Goal: Task Accomplishment & Management: Manage account settings

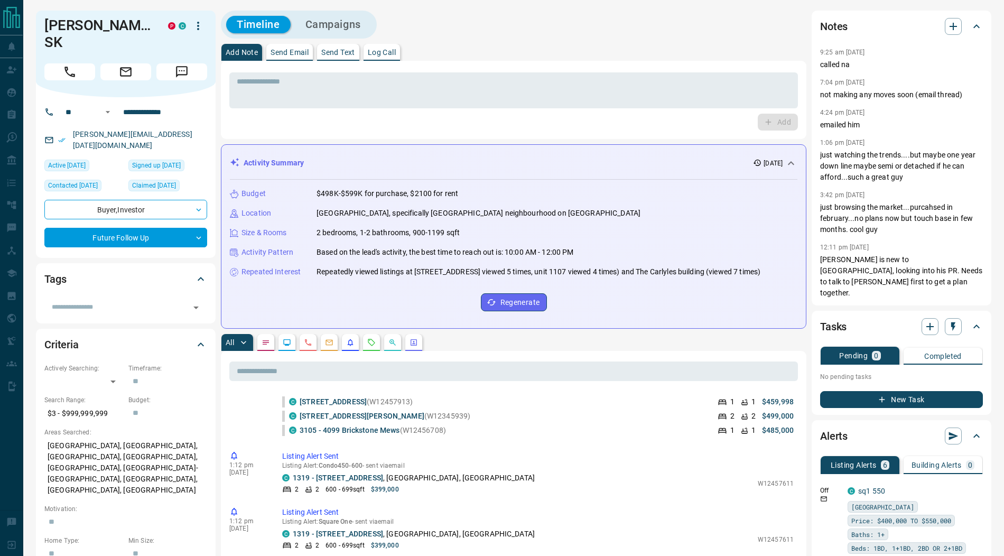
click at [339, 25] on button "Campaigns" at bounding box center [333, 24] width 77 height 17
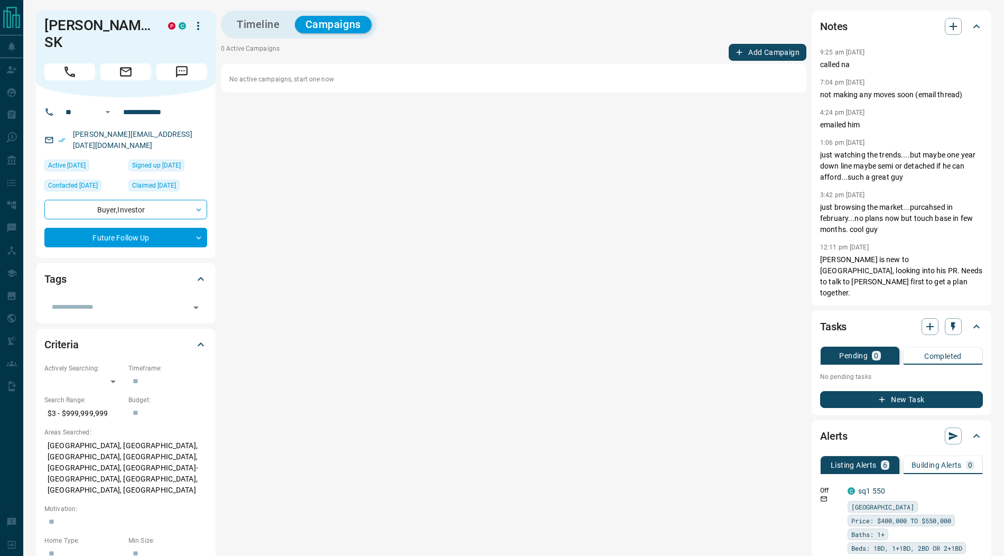
click at [758, 60] on button "Add Campaign" at bounding box center [768, 52] width 78 height 17
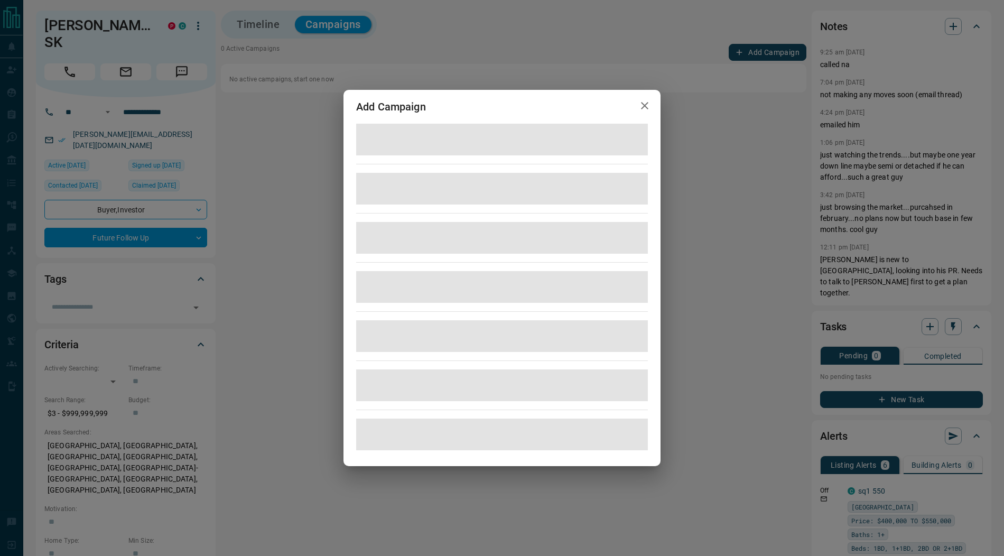
click at [646, 106] on icon "button" at bounding box center [644, 105] width 13 height 13
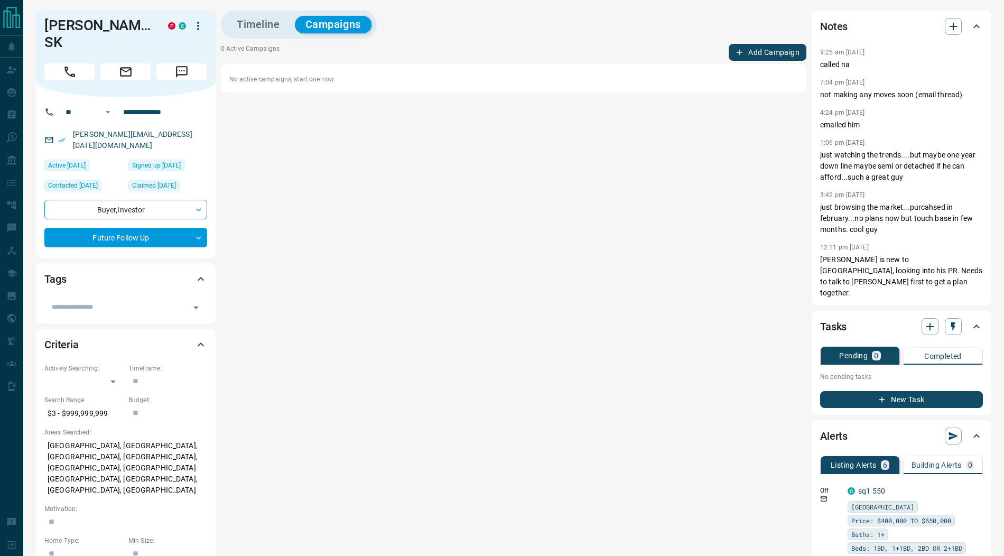
click at [766, 55] on button "Add Campaign" at bounding box center [768, 52] width 78 height 17
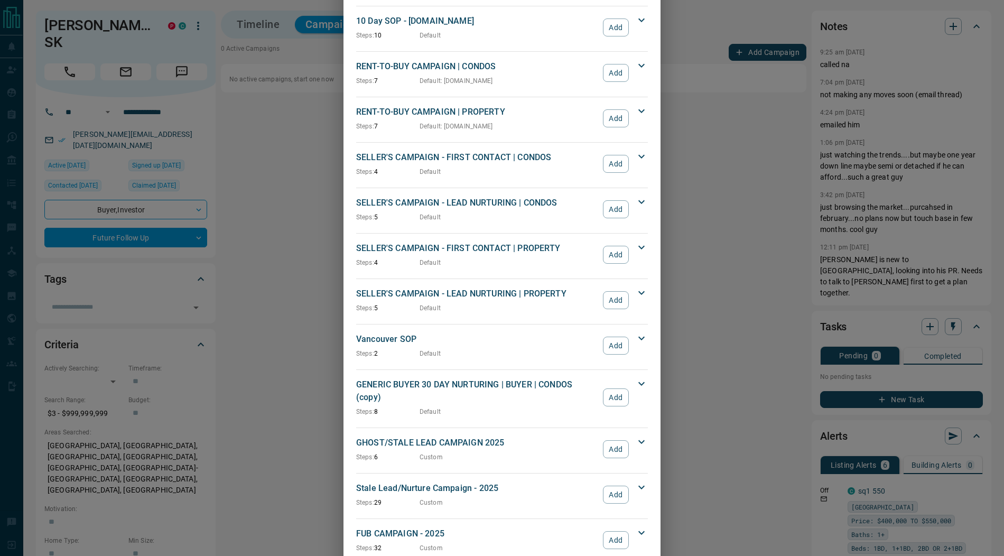
scroll to position [833, 0]
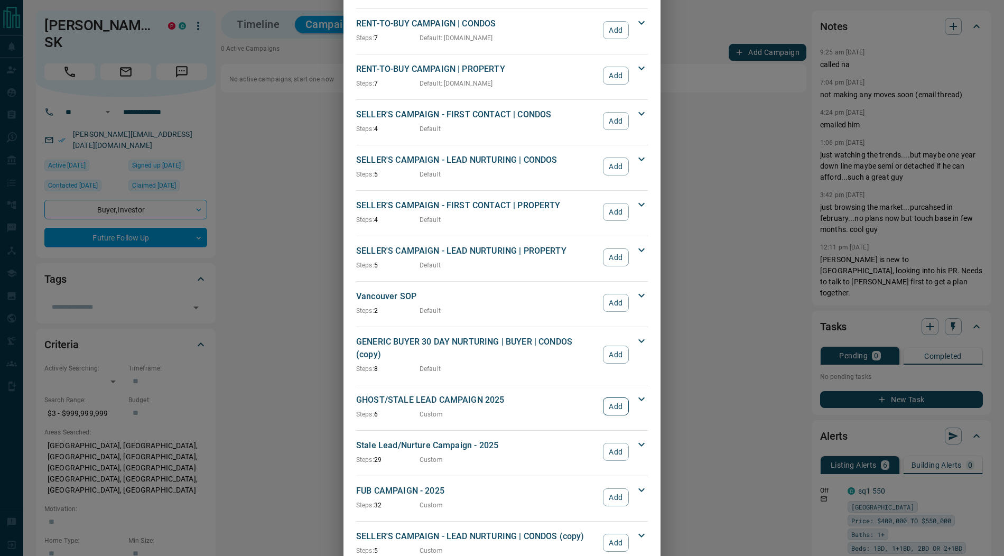
click at [618, 397] on button "Add" at bounding box center [616, 406] width 26 height 18
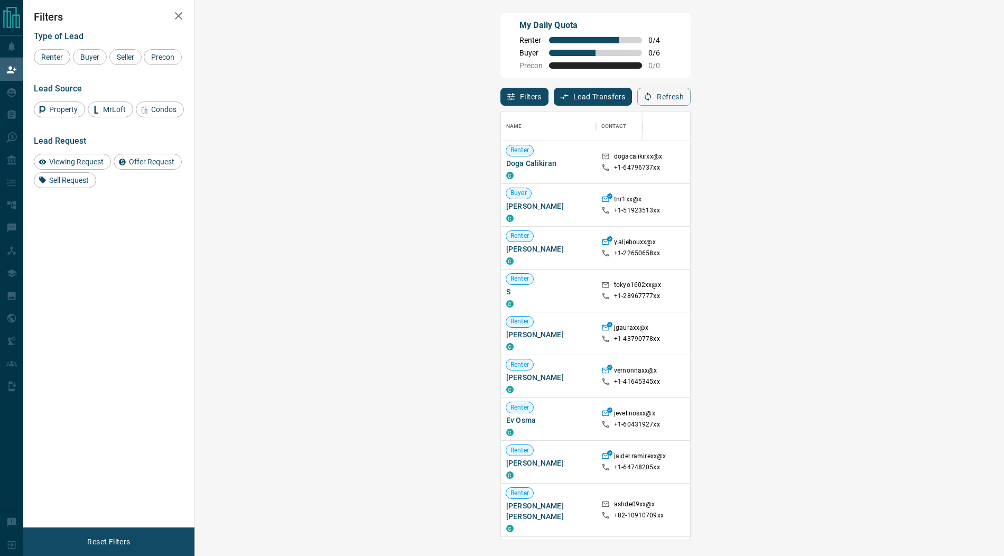
scroll to position [428, 786]
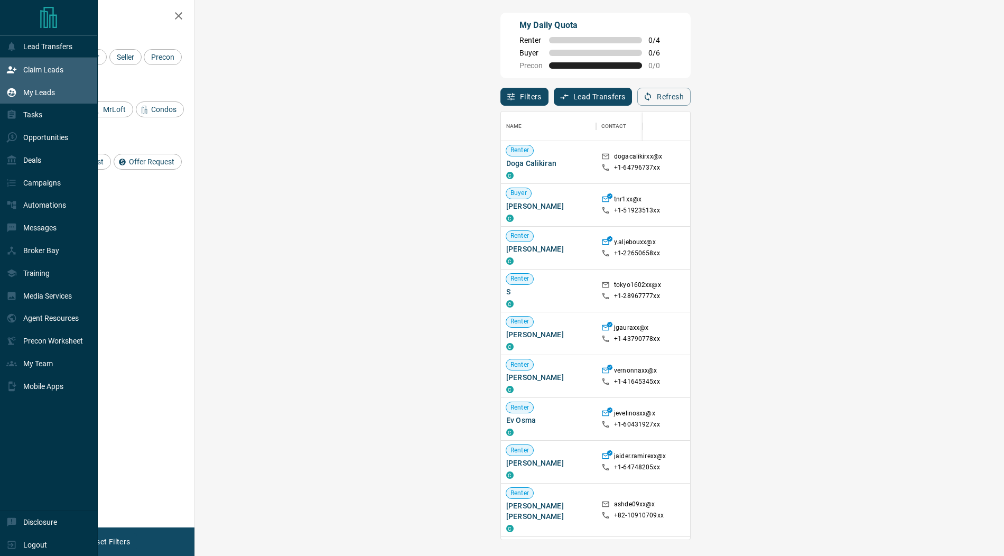
click at [18, 90] on div "My Leads" at bounding box center [30, 92] width 49 height 17
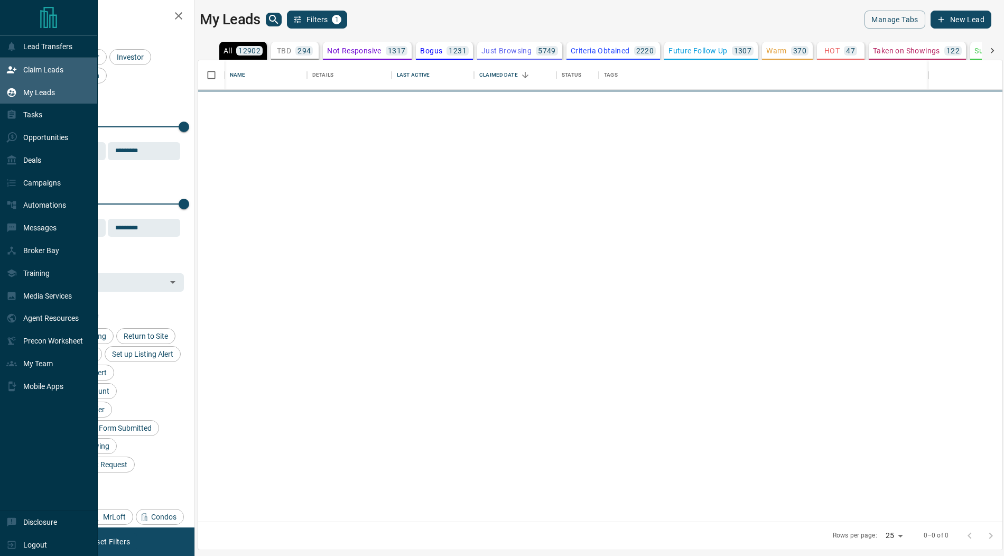
scroll to position [462, 804]
click at [36, 61] on div "Claim Leads" at bounding box center [34, 69] width 57 height 17
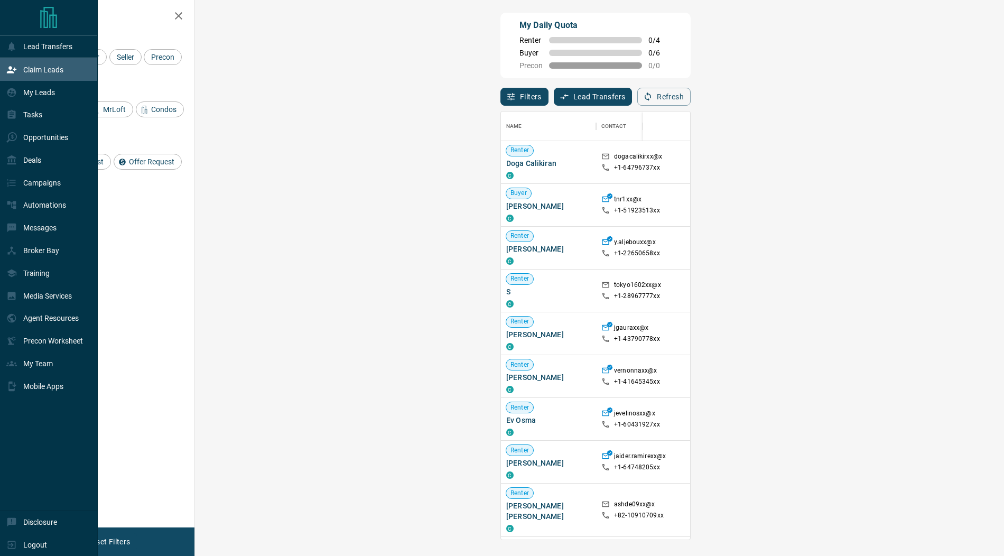
scroll to position [428, 786]
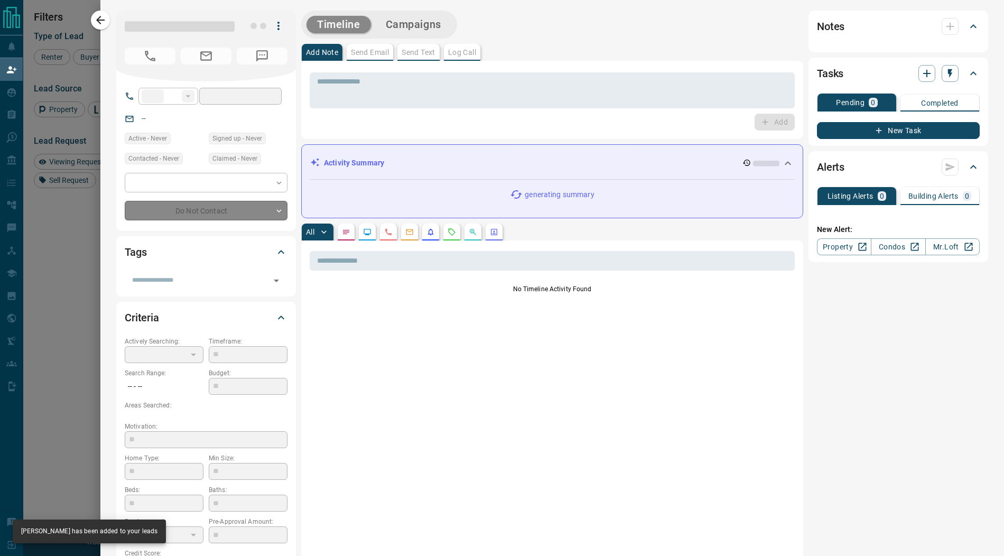
type input "**"
type input "**********"
type input "**"
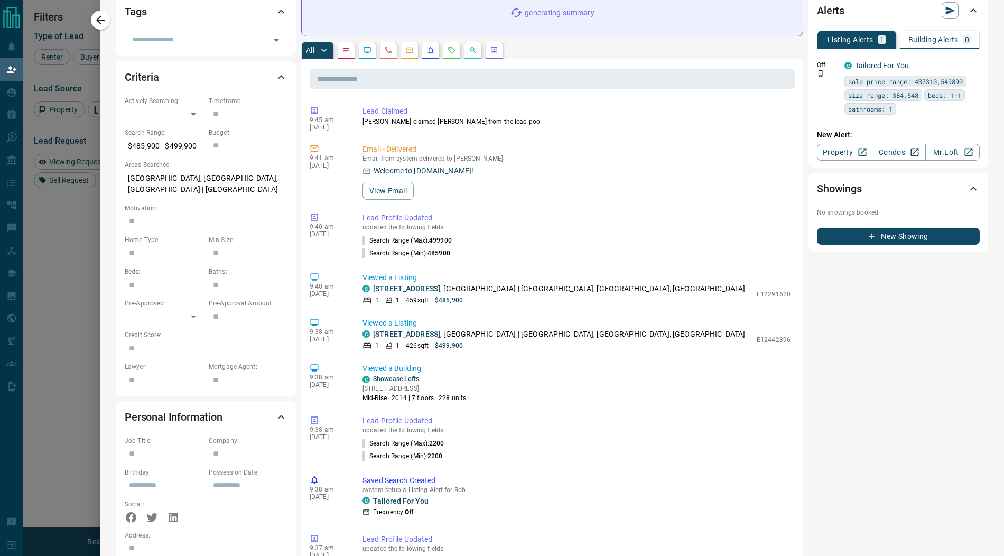
scroll to position [0, 0]
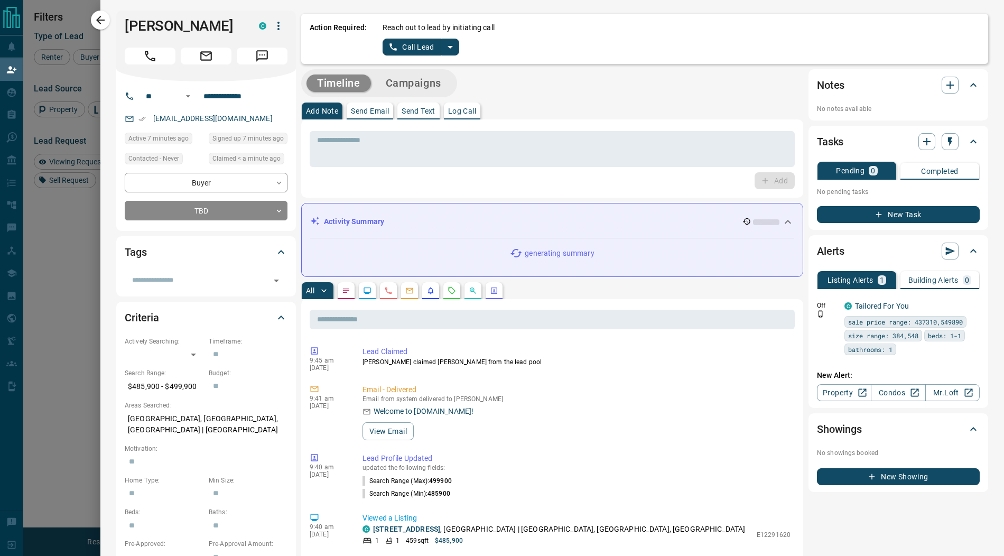
click at [450, 50] on icon "split button" at bounding box center [450, 47] width 13 height 13
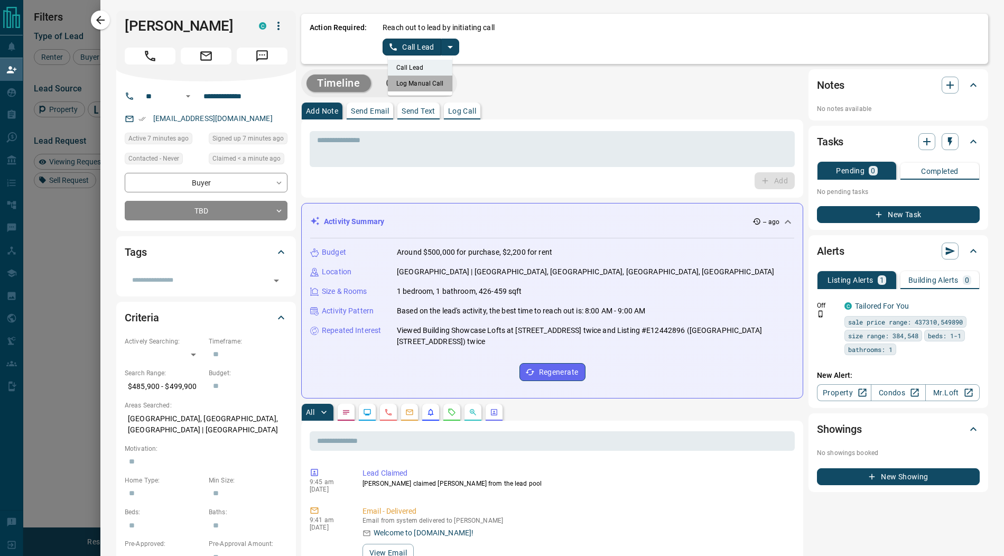
click at [424, 82] on li "Log Manual Call" at bounding box center [420, 84] width 64 height 16
click at [419, 50] on button "Log Manual Call" at bounding box center [418, 47] width 70 height 17
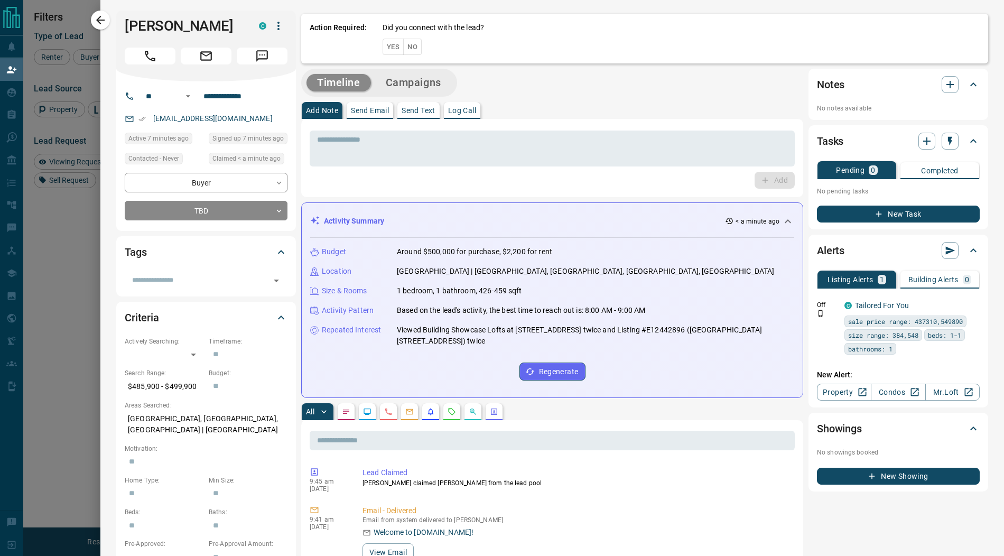
click at [391, 47] on button "Yes" at bounding box center [393, 47] width 21 height 16
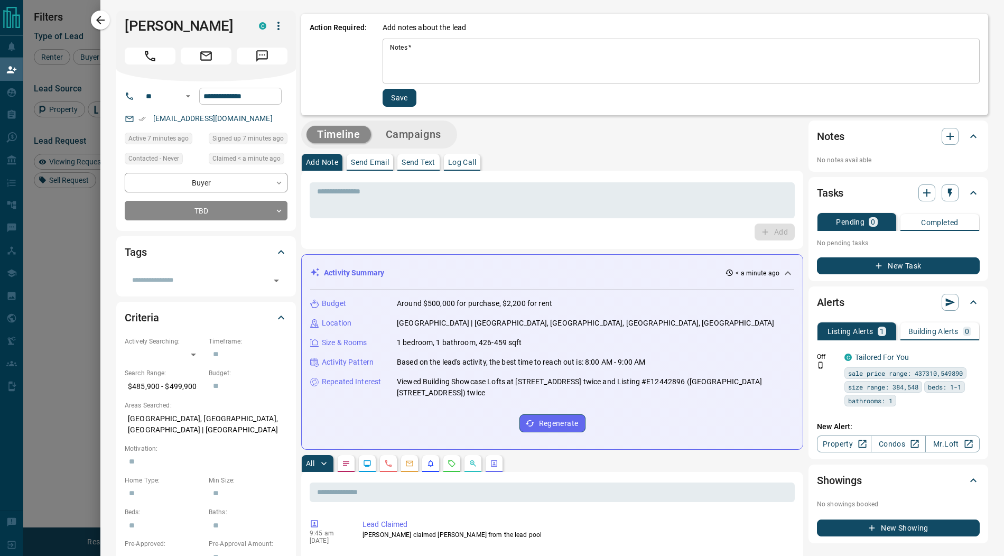
click at [267, 101] on input "**********" at bounding box center [240, 96] width 82 height 17
click at [444, 51] on textarea "Notes   *" at bounding box center [681, 61] width 582 height 36
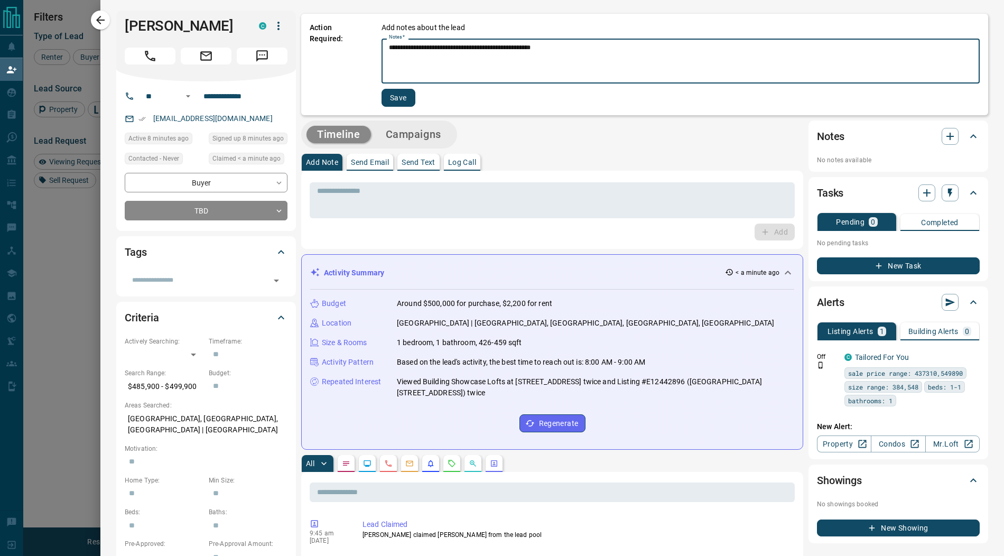
type textarea "**********"
click at [400, 100] on button "Save" at bounding box center [399, 98] width 34 height 18
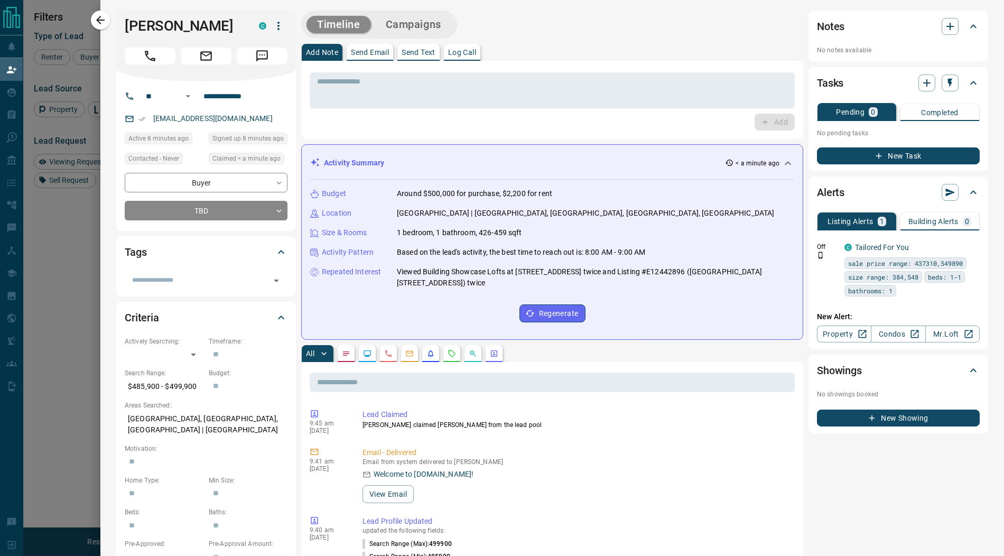
click at [428, 29] on button "Campaigns" at bounding box center [413, 24] width 77 height 17
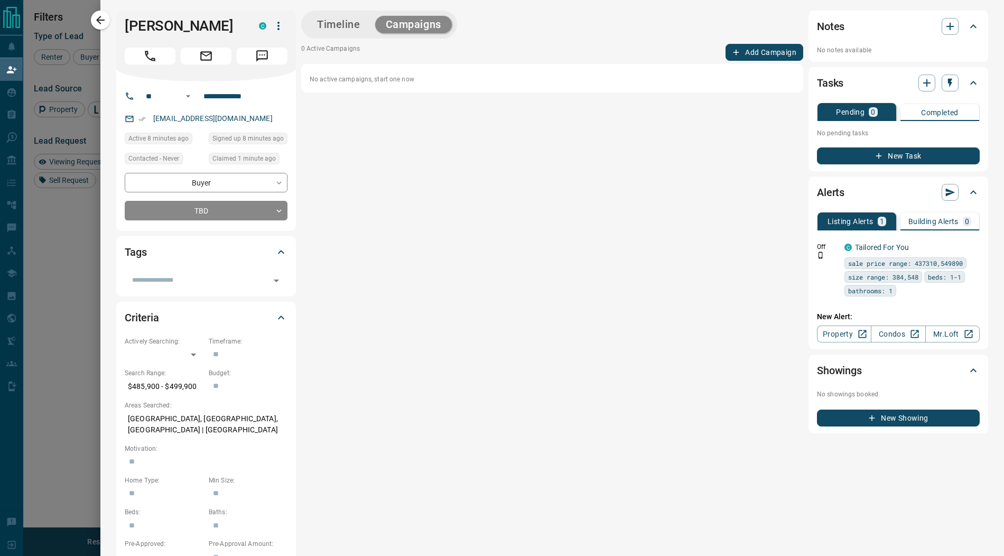
click at [767, 53] on button "Add Campaign" at bounding box center [765, 52] width 78 height 17
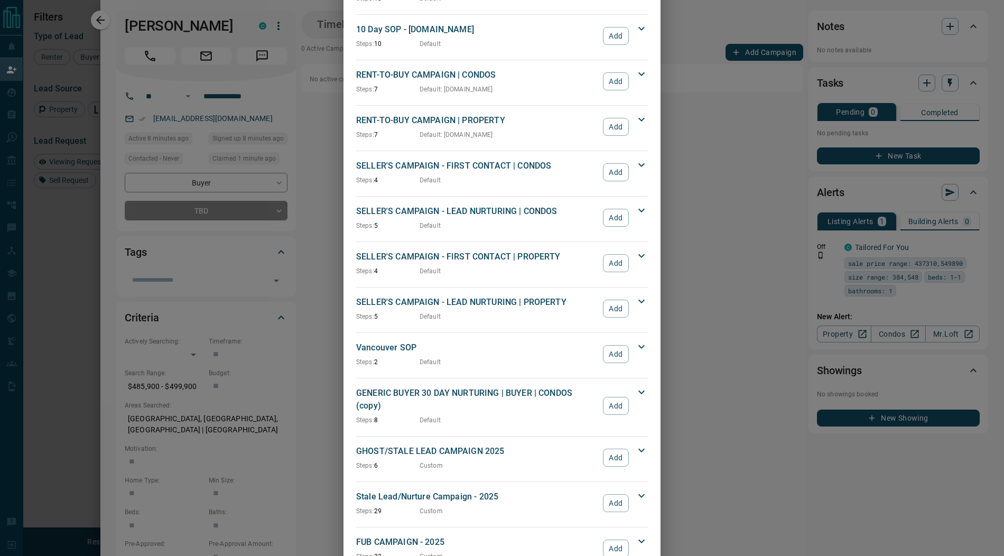
scroll to position [857, 0]
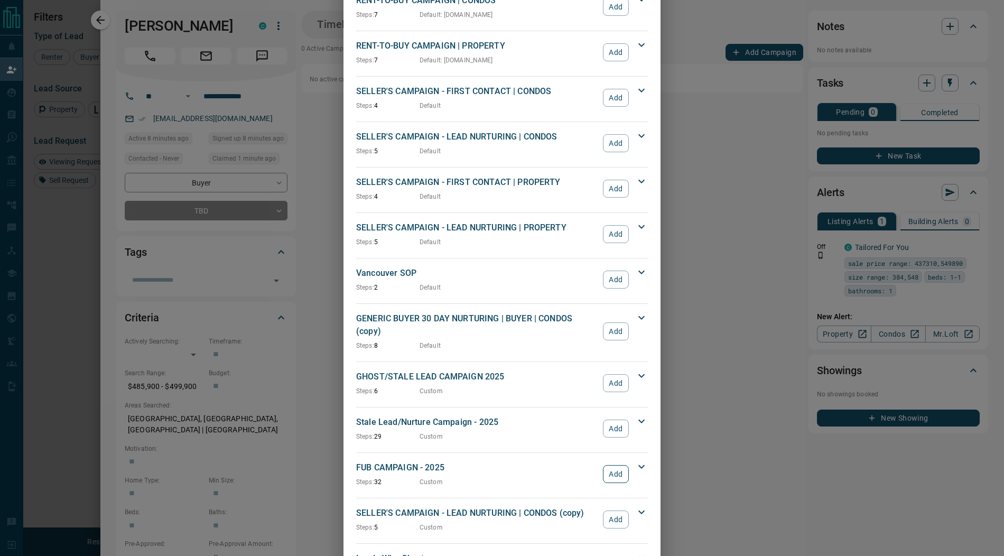
click at [609, 465] on button "Add" at bounding box center [616, 474] width 26 height 18
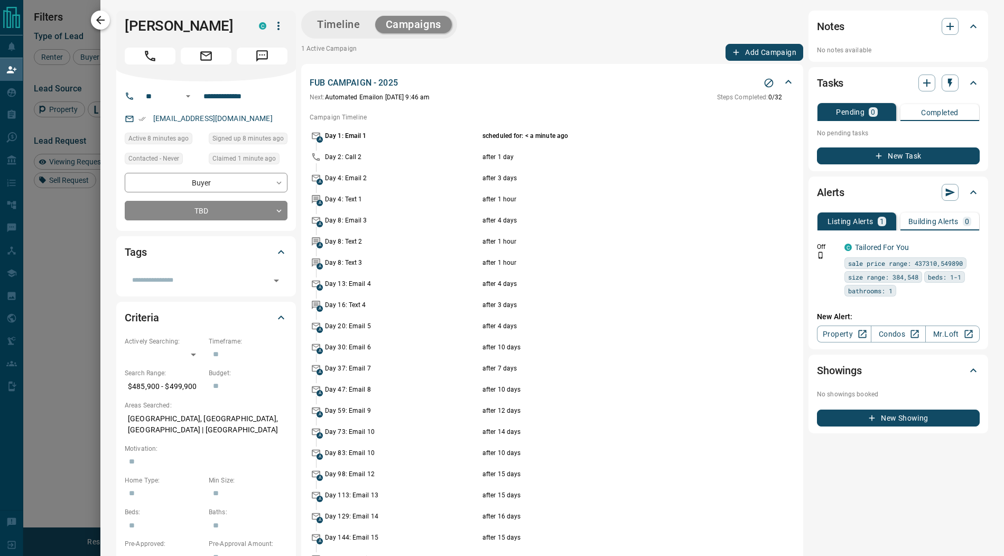
click at [105, 23] on icon "button" at bounding box center [100, 20] width 13 height 13
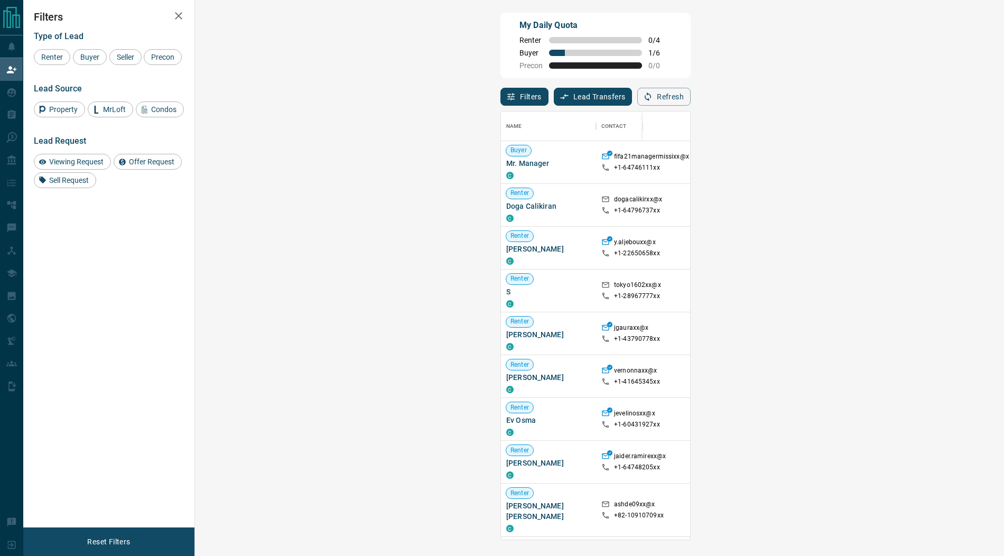
scroll to position [428, 786]
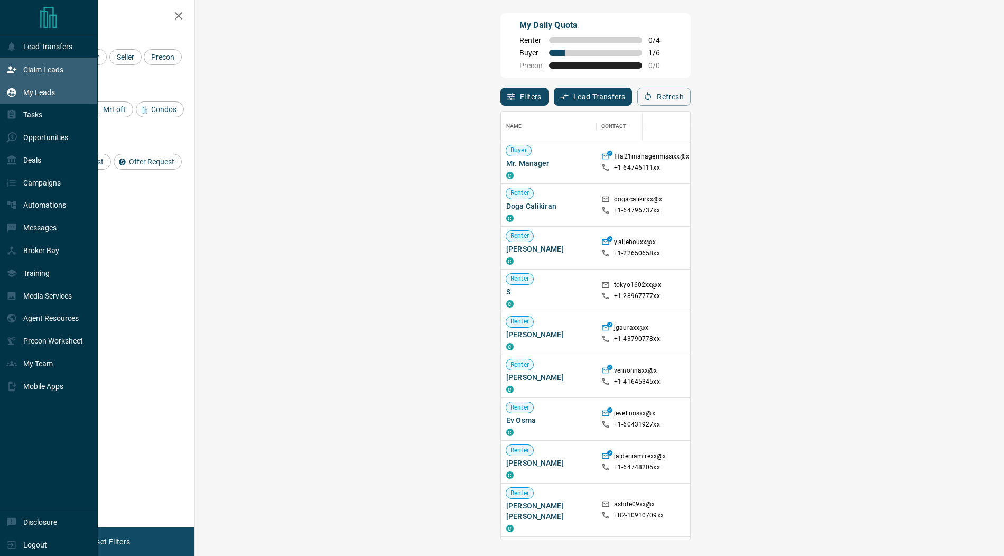
click at [15, 97] on icon at bounding box center [11, 92] width 11 height 11
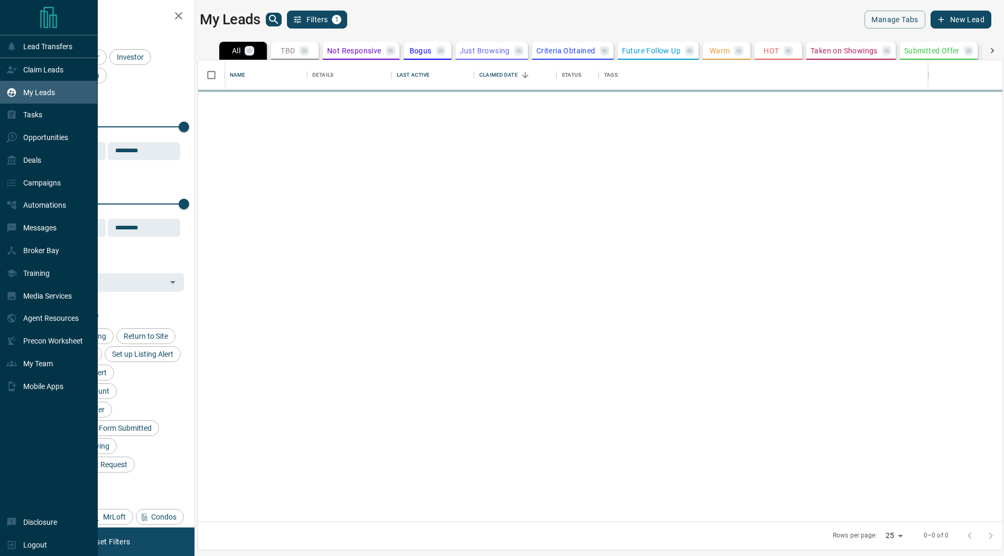
scroll to position [462, 804]
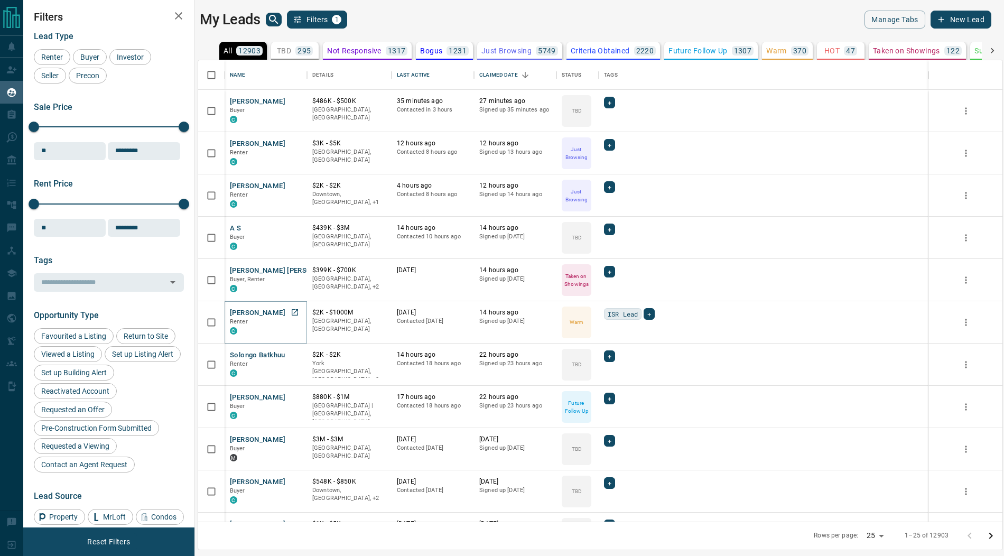
click at [257, 313] on button "Thomas Headifen" at bounding box center [257, 313] width 55 height 10
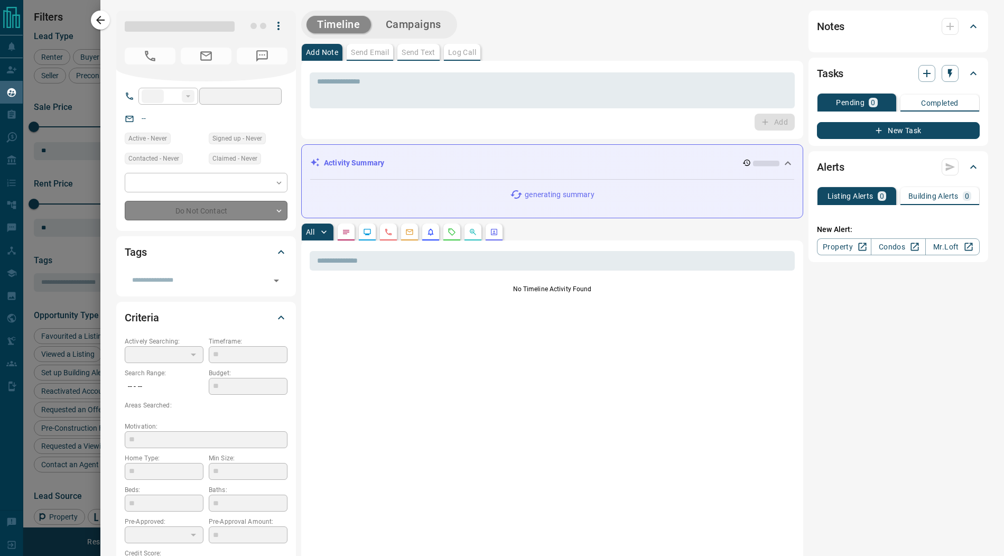
type input "**"
type input "**********"
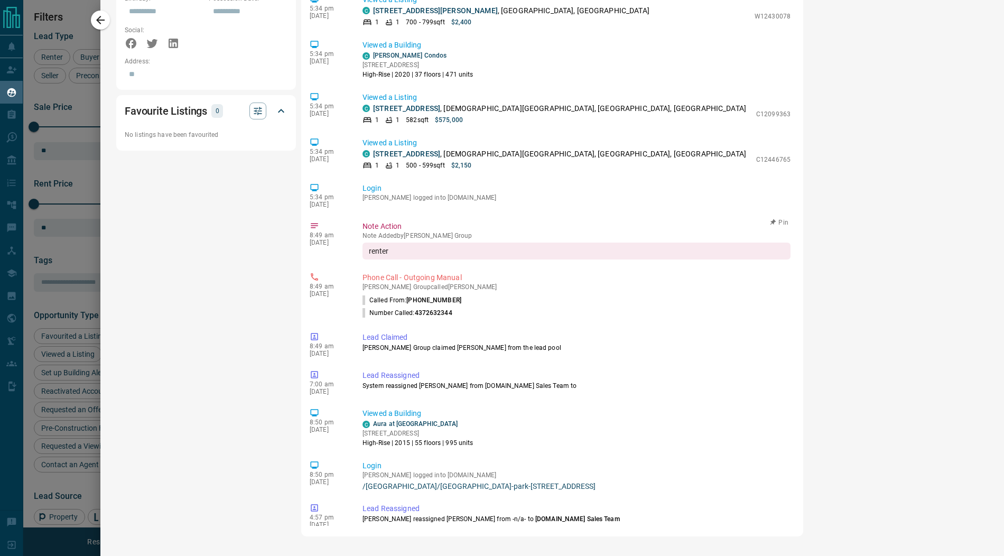
scroll to position [0, 0]
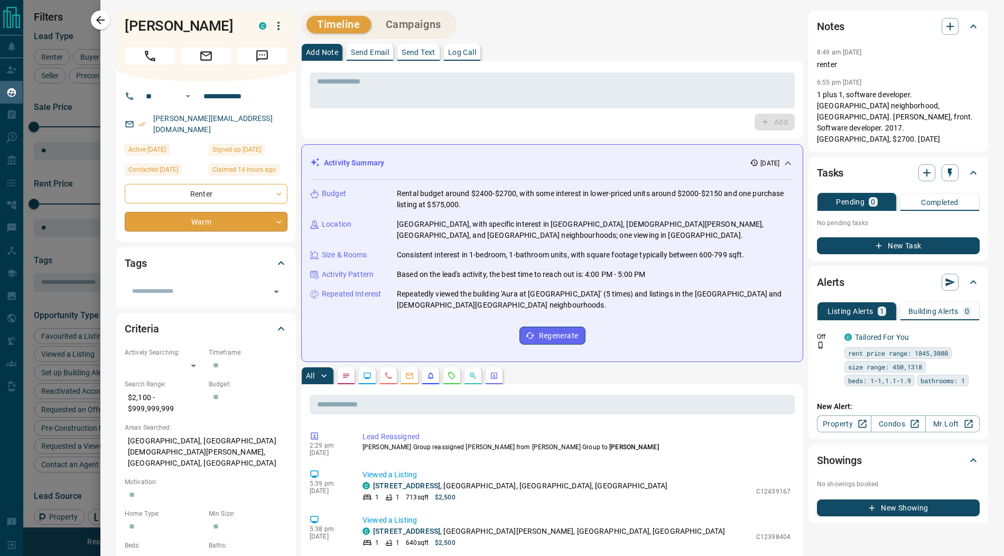
click at [174, 209] on body "Lead Transfers Claim Leads My Leads Tasks Opportunities Deals Campaigns Automat…" at bounding box center [502, 271] width 1004 height 543
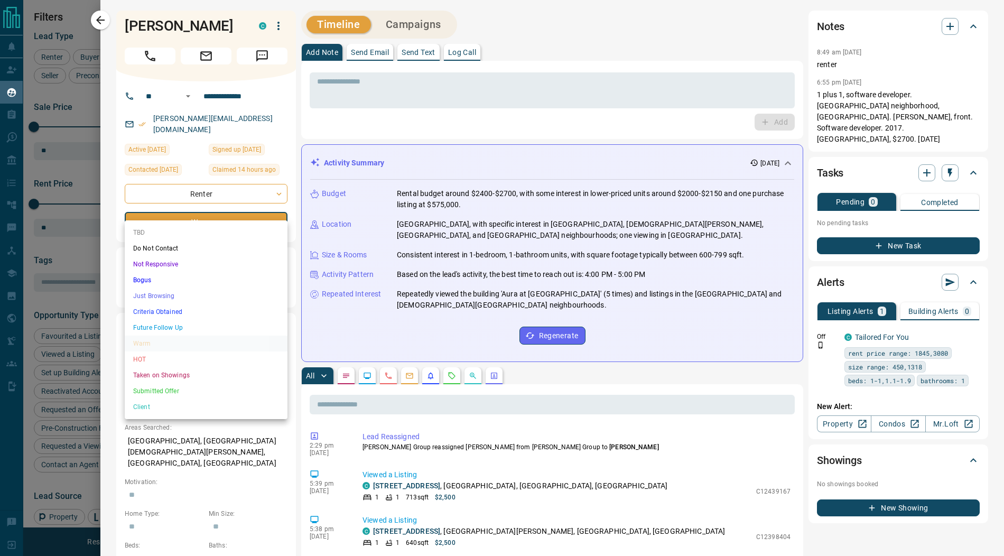
click at [181, 296] on li "Just Browsing" at bounding box center [206, 296] width 163 height 16
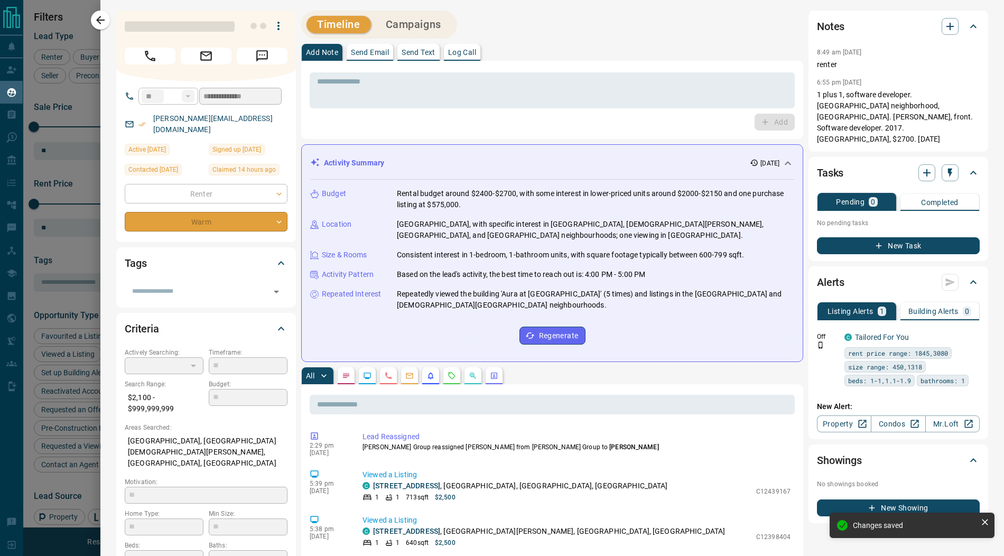
click at [409, 33] on button "Campaigns" at bounding box center [413, 24] width 77 height 17
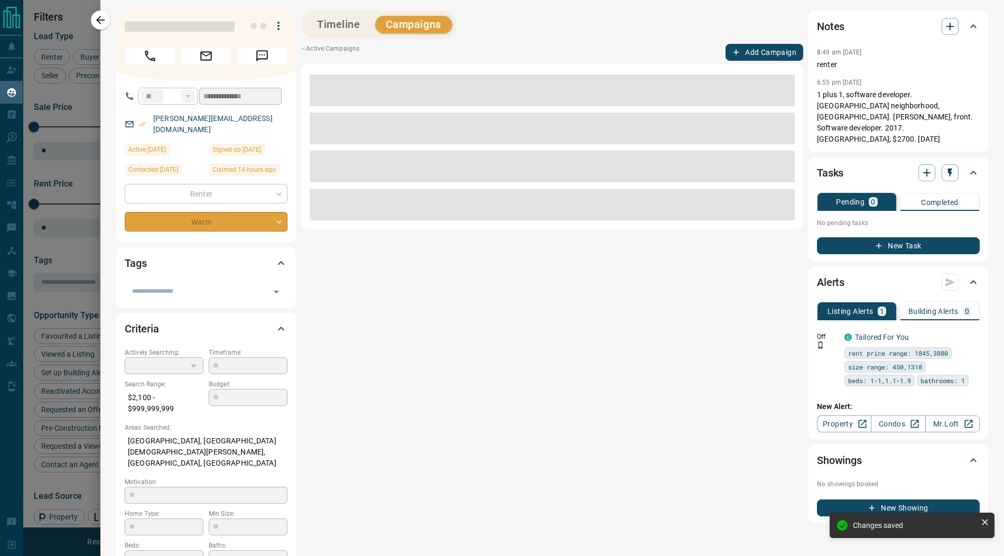
type input "*"
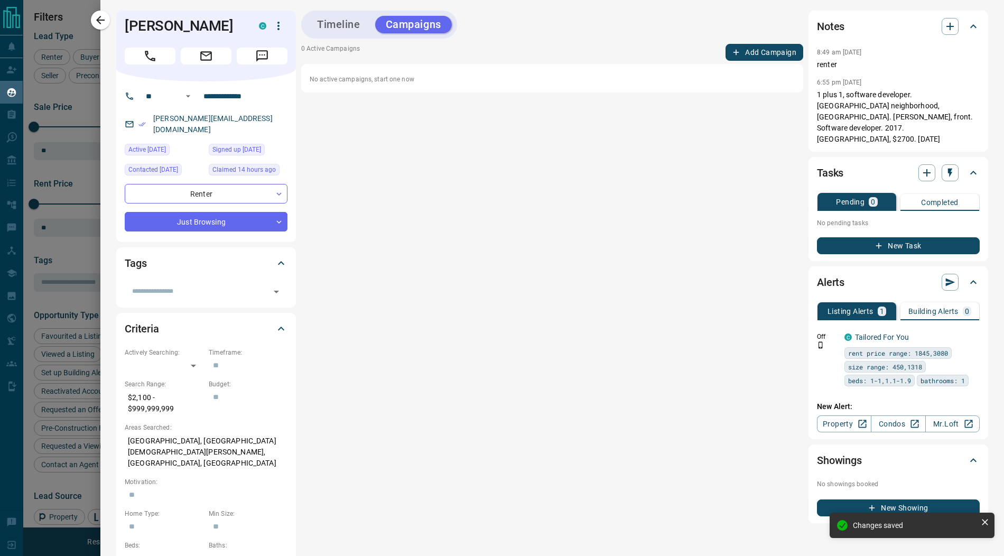
click at [770, 58] on button "Add Campaign" at bounding box center [765, 52] width 78 height 17
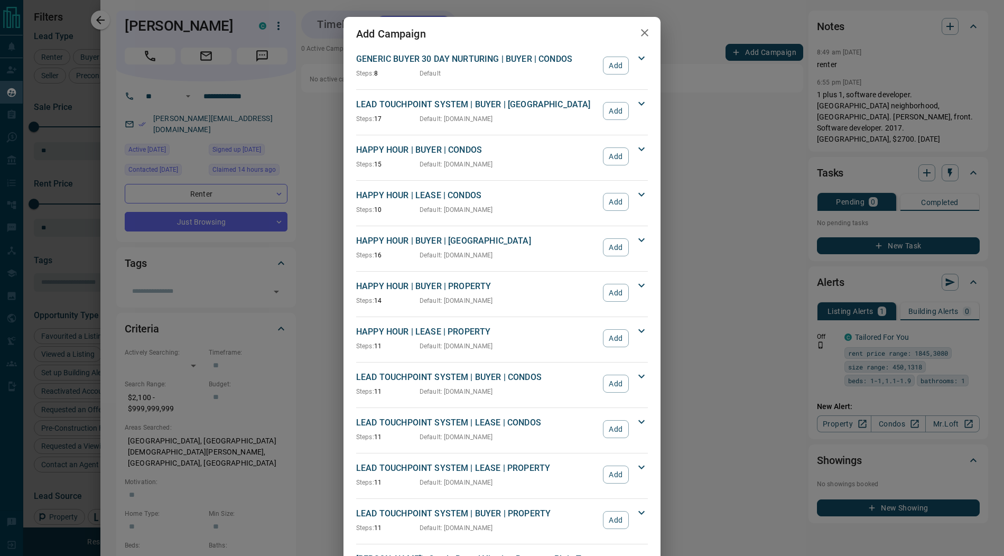
click at [644, 32] on icon "button" at bounding box center [644, 32] width 7 height 7
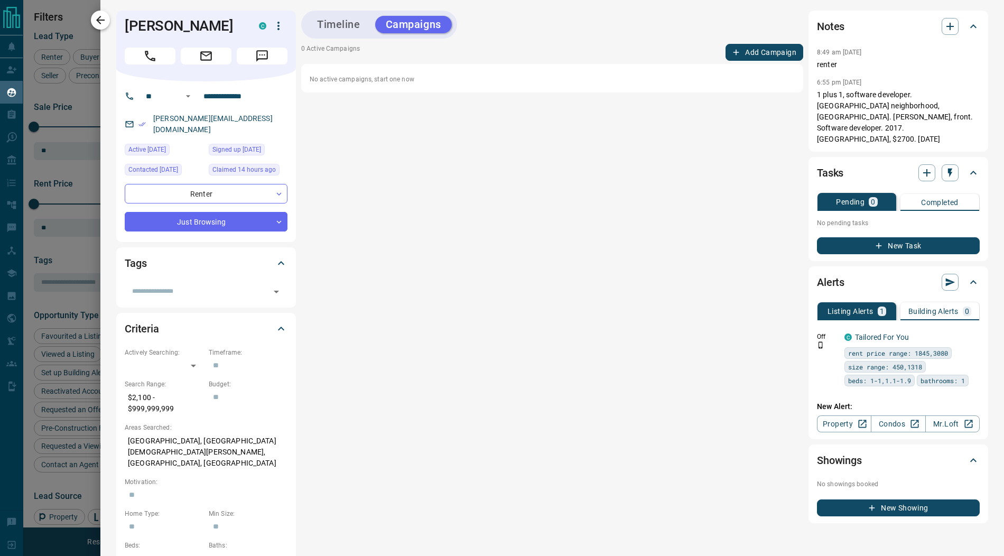
click at [106, 25] on icon "button" at bounding box center [100, 20] width 13 height 13
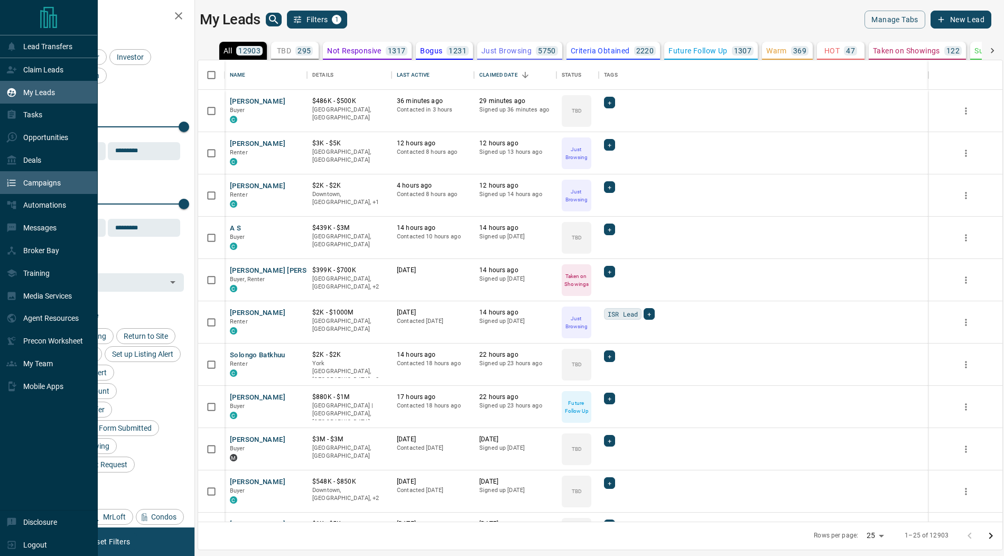
click at [52, 189] on div "Campaigns" at bounding box center [33, 182] width 54 height 17
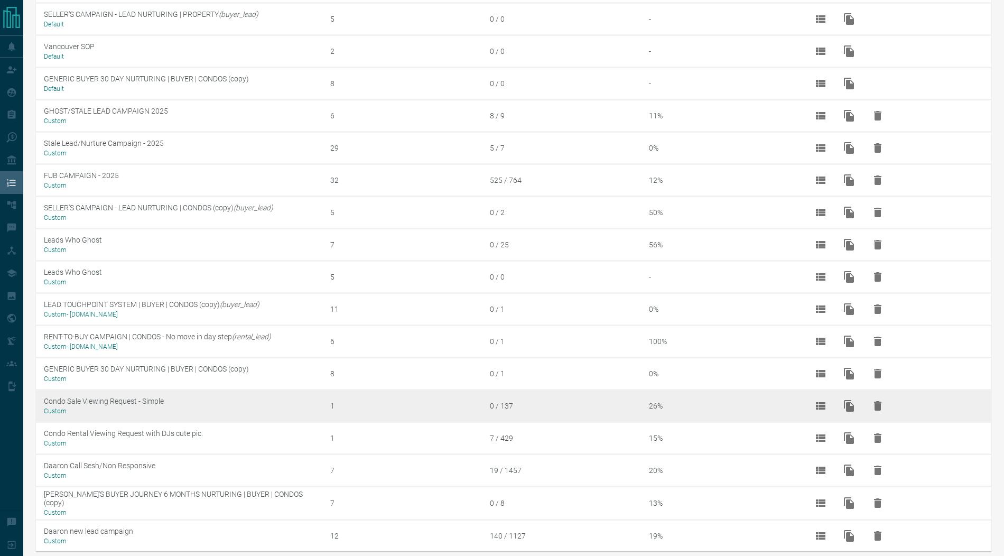
scroll to position [784, 0]
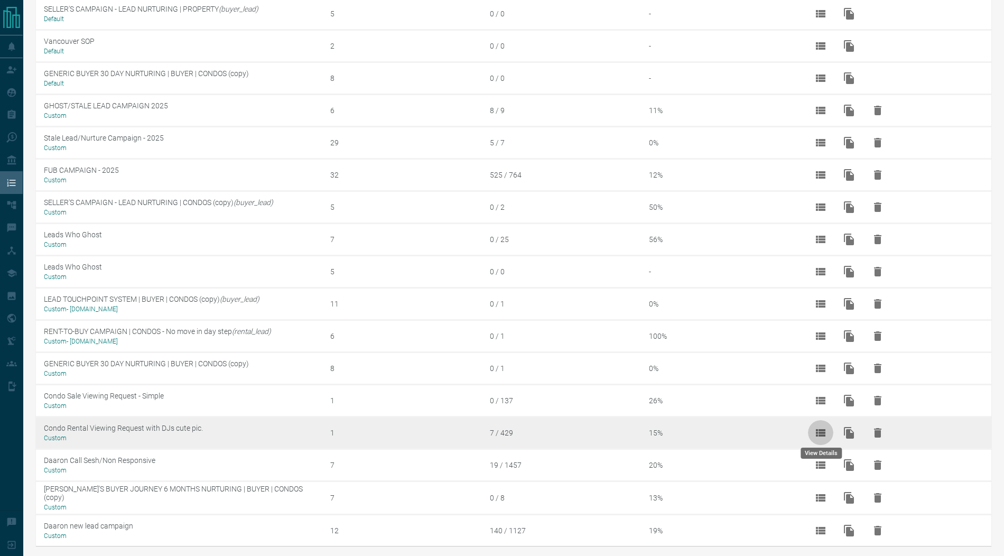
click at [820, 426] on icon "View Details" at bounding box center [820, 432] width 13 height 13
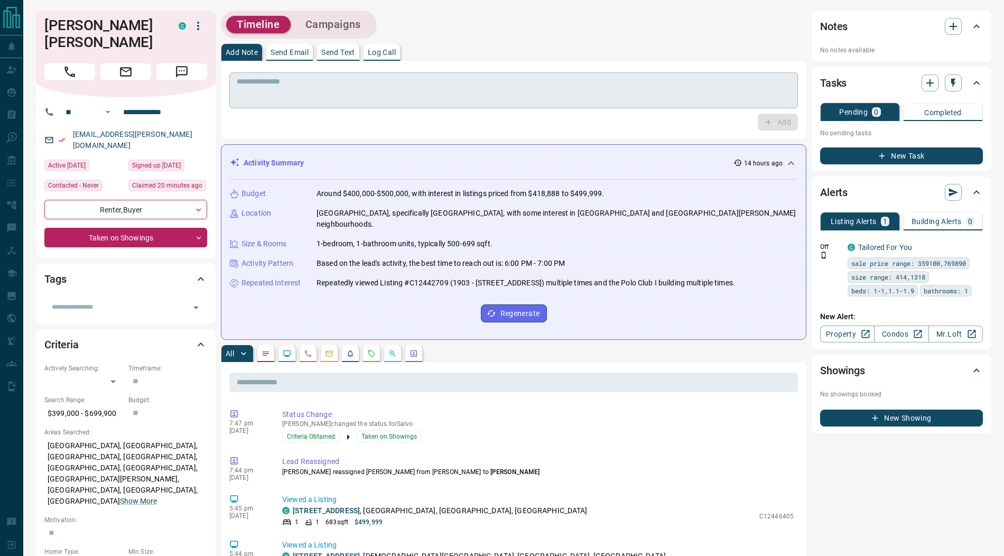
click at [277, 75] on div "* ​" at bounding box center [513, 90] width 569 height 36
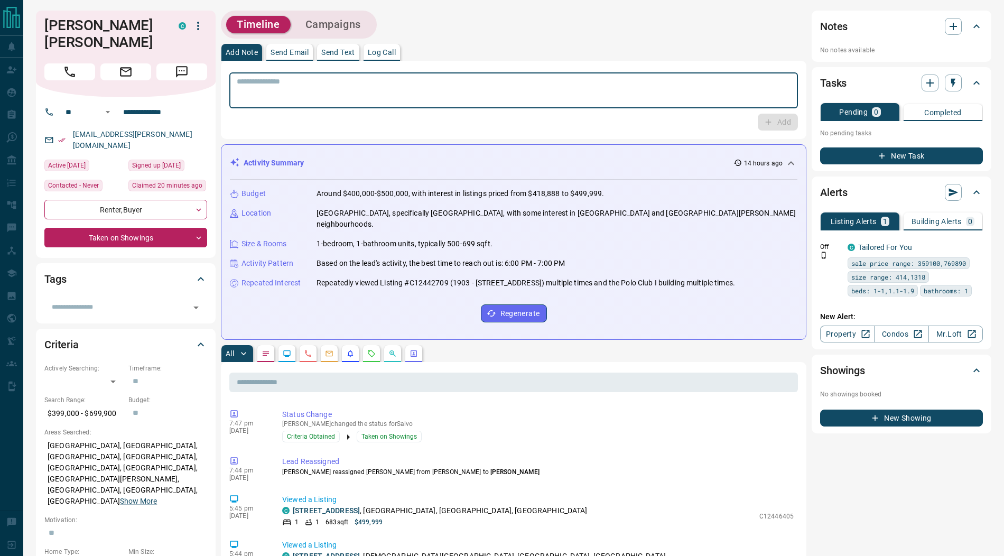
paste textarea "**********"
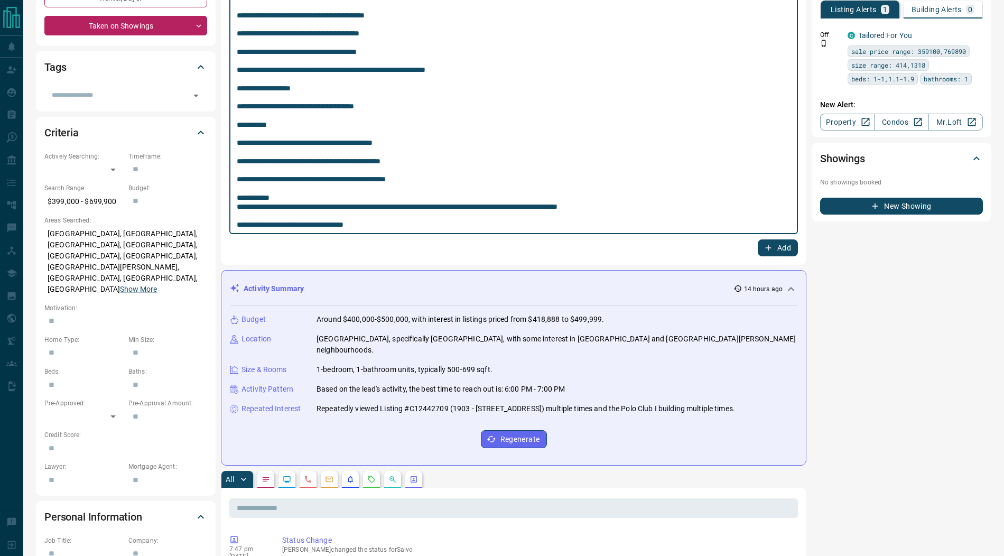
scroll to position [192, 0]
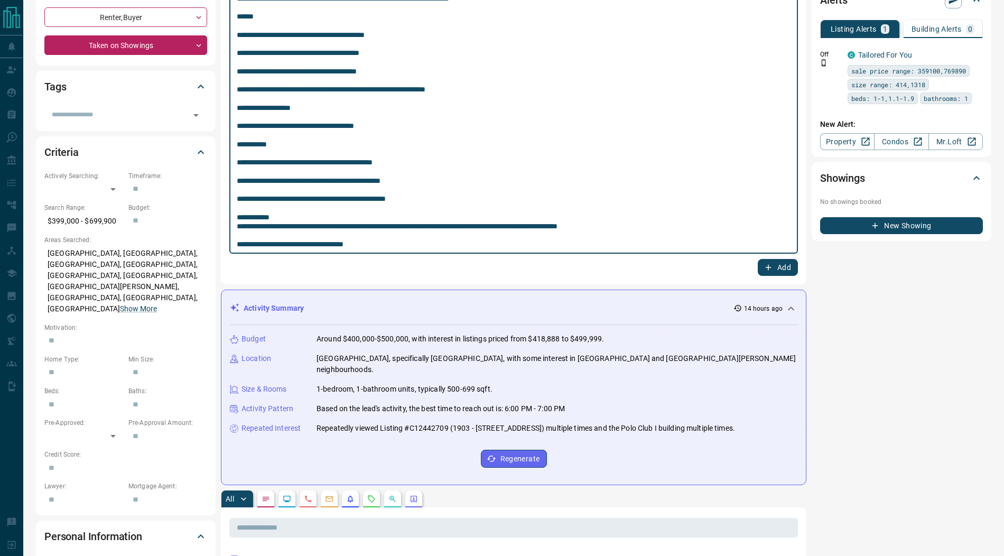
click at [378, 128] on textarea "**********" at bounding box center [514, 67] width 554 height 365
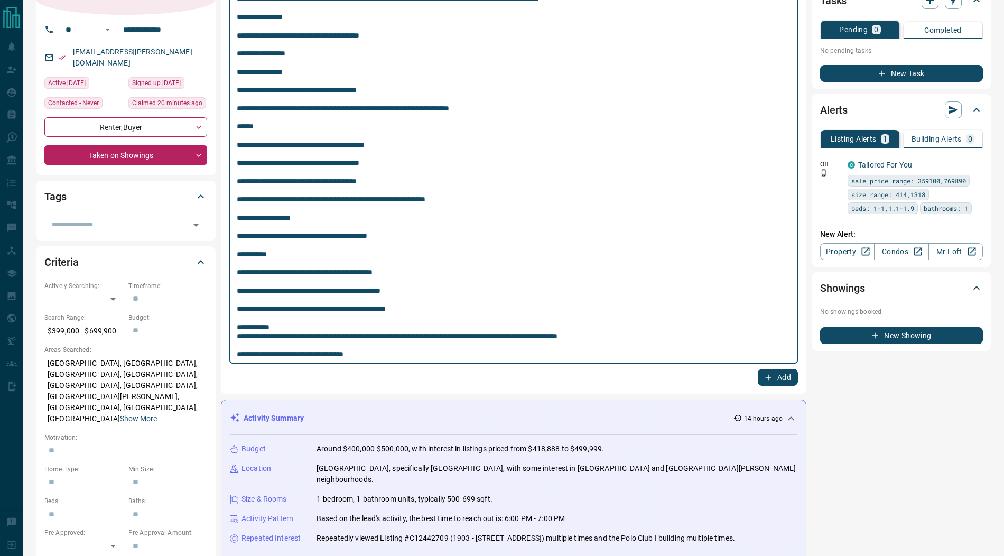
scroll to position [79, 0]
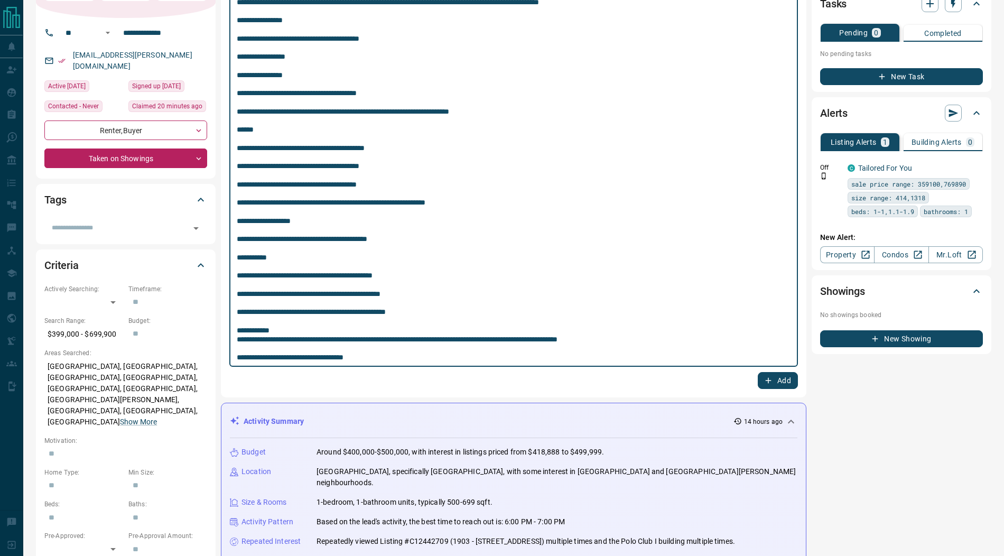
click at [412, 150] on textarea "**********" at bounding box center [514, 180] width 554 height 365
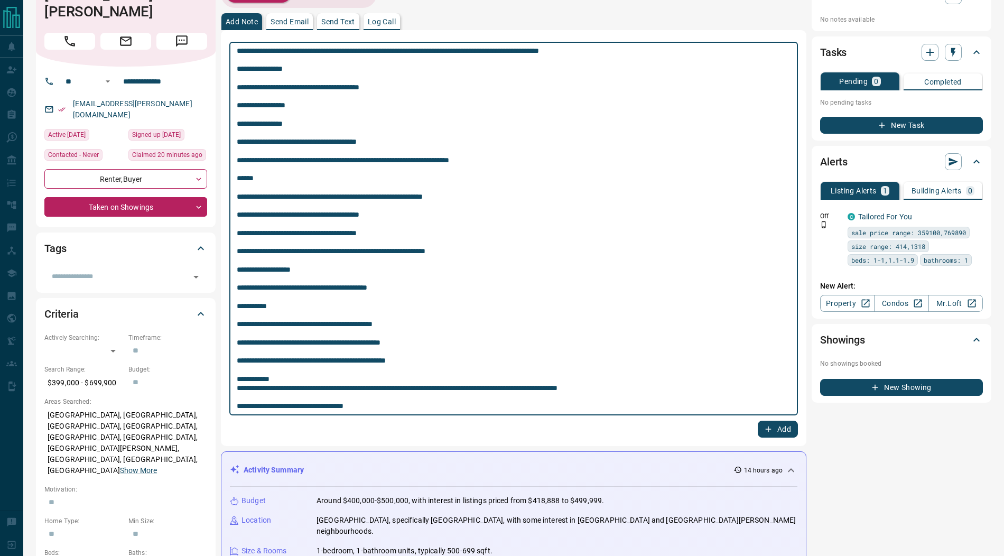
scroll to position [13, 0]
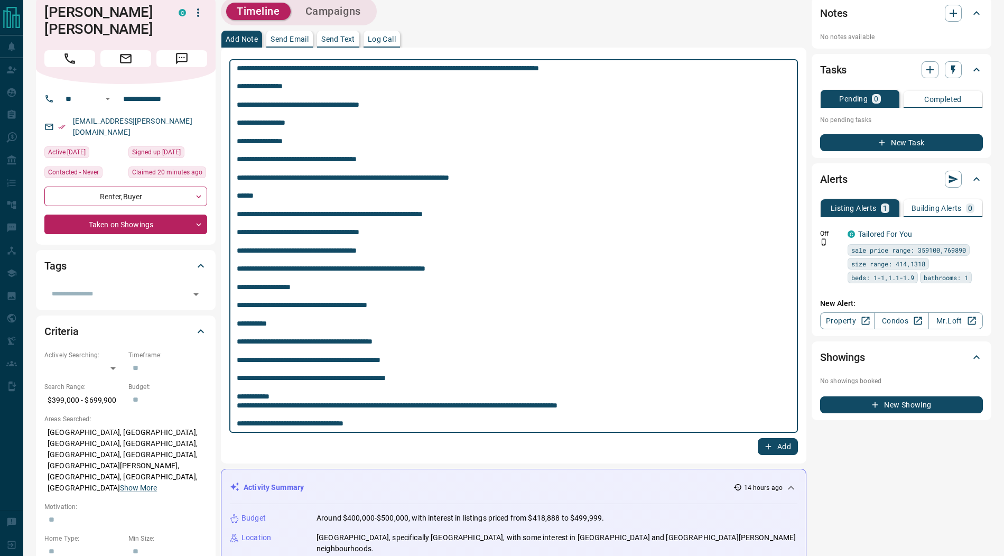
type textarea "**********"
click at [772, 449] on icon "button" at bounding box center [769, 447] width 10 height 10
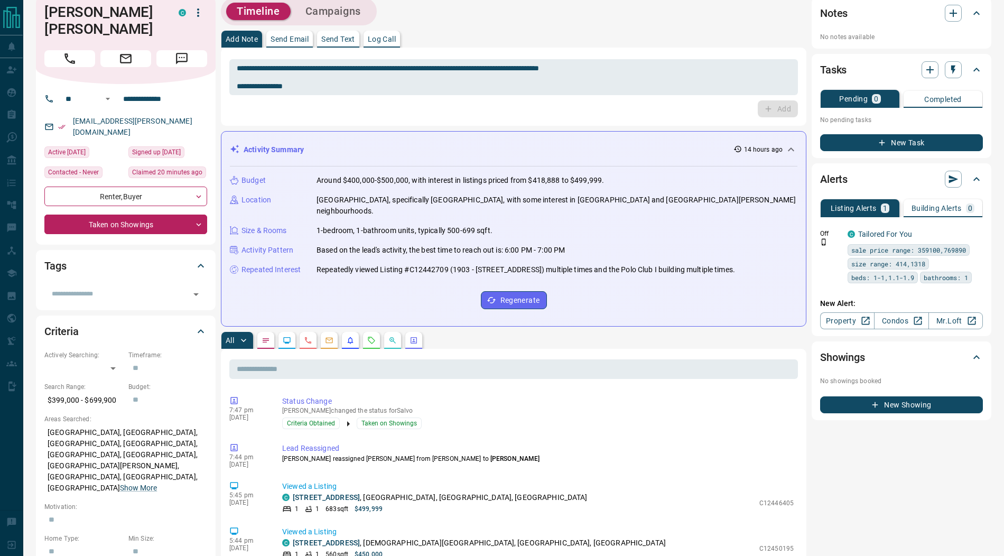
scroll to position [0, 0]
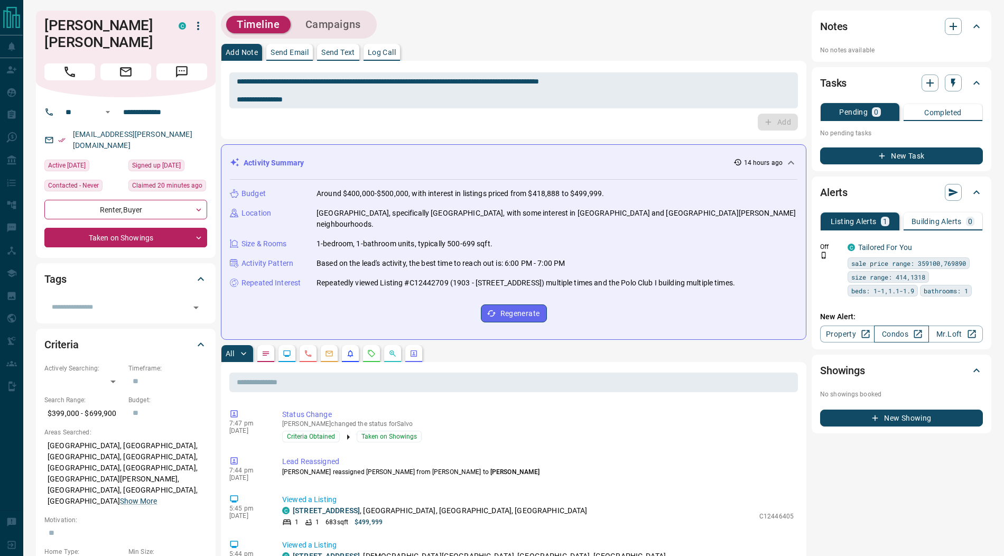
click at [904, 338] on link "Condos" at bounding box center [901, 334] width 54 height 17
click at [957, 84] on icon "button" at bounding box center [953, 83] width 11 height 11
click at [939, 118] on li "3 Day Follow-Up" at bounding box center [927, 120] width 72 height 16
